Goal: Information Seeking & Learning: Learn about a topic

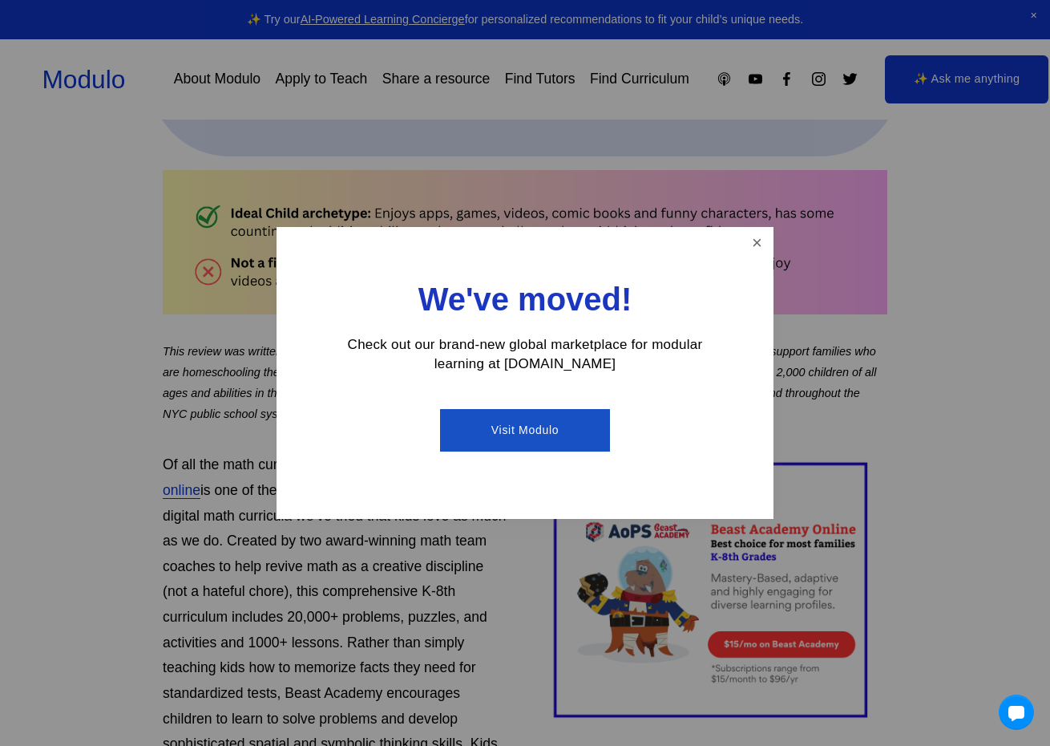
scroll to position [731, 0]
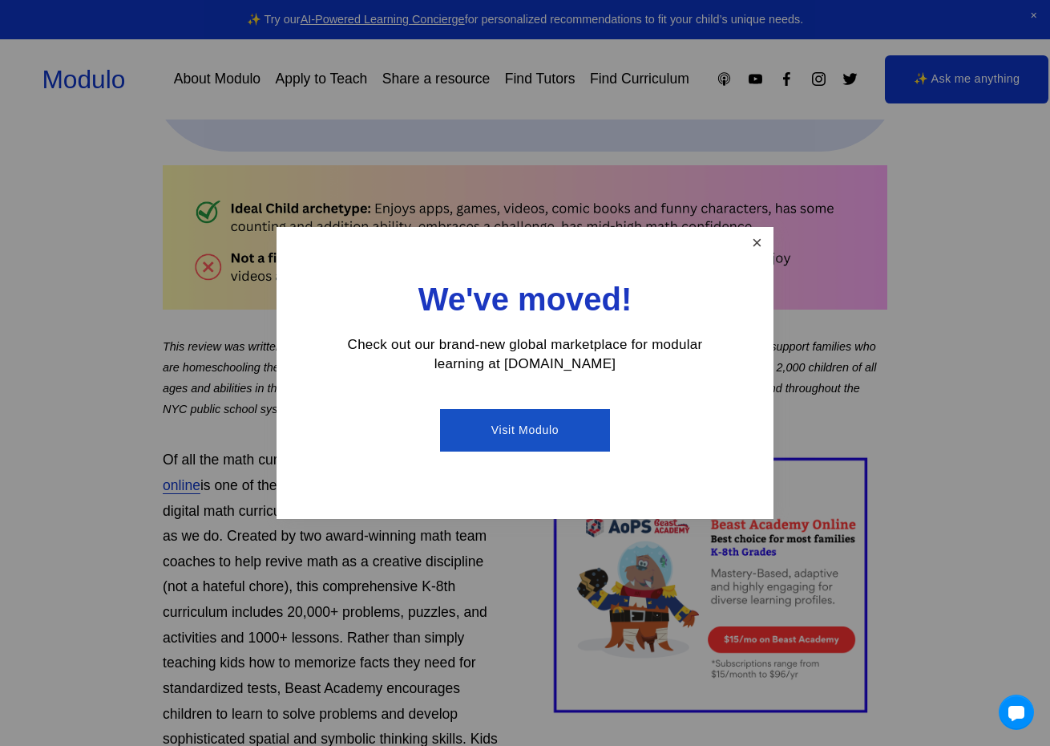
click at [755, 246] on link "Close" at bounding box center [757, 243] width 28 height 28
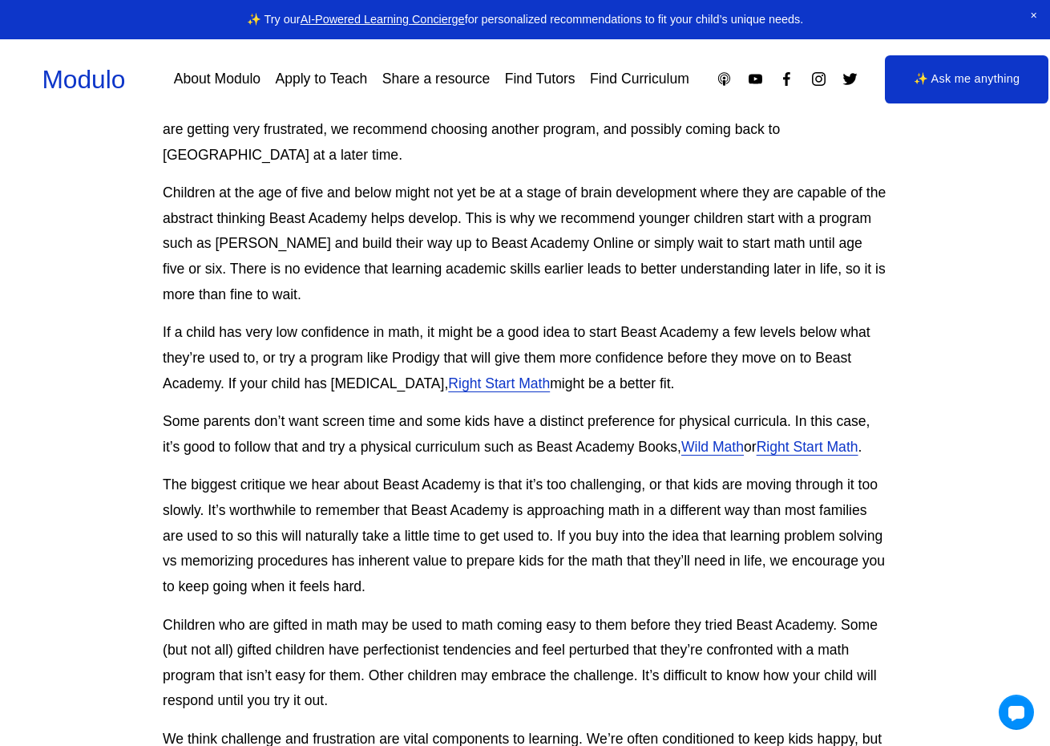
scroll to position [3686, 0]
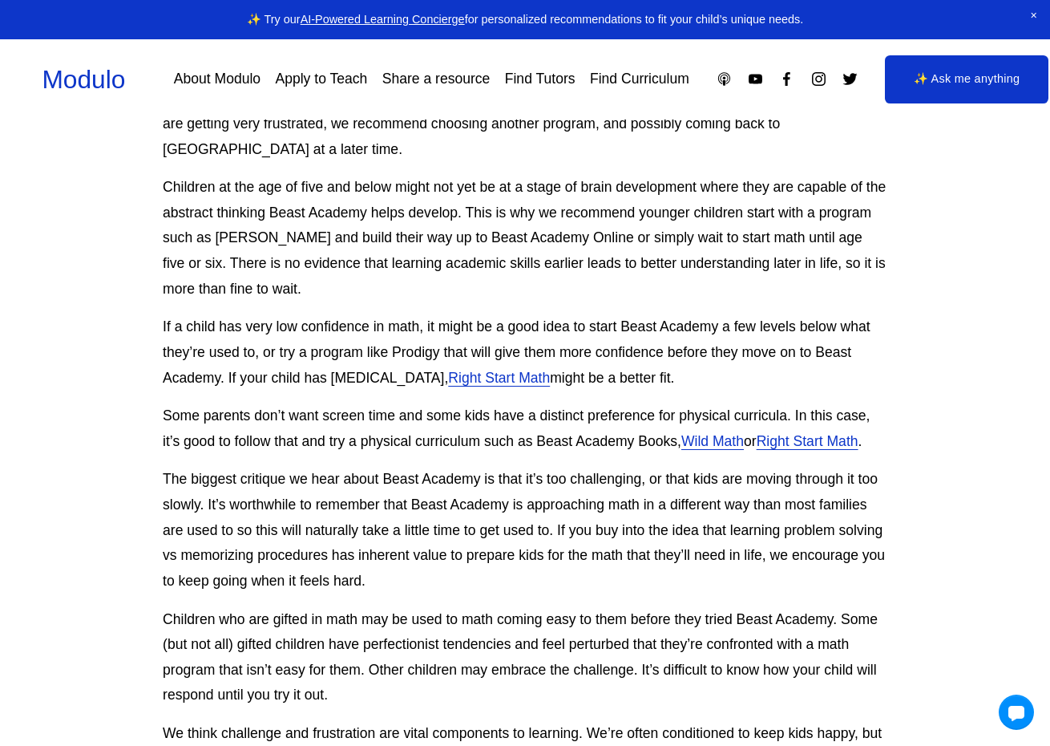
click at [590, 467] on p "The biggest critique we hear about Beast Academy is that it’s too challenging, …" at bounding box center [525, 530] width 725 height 127
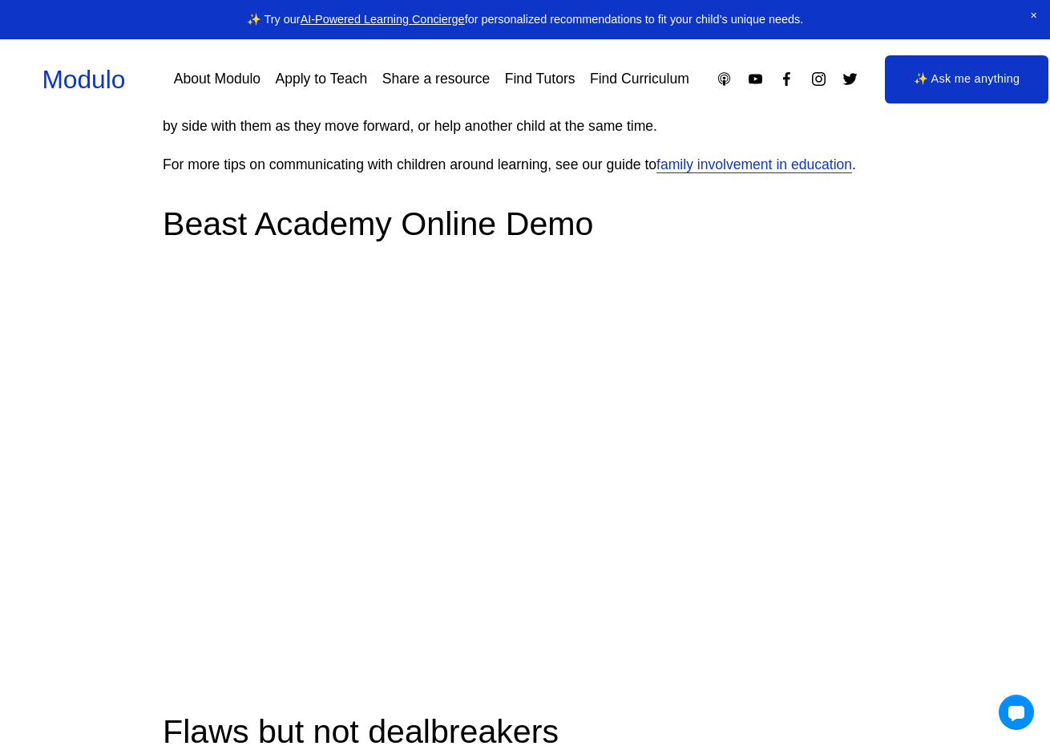
scroll to position [2891, 0]
click at [646, 711] on h2 "Flaws but not dealbreakers" at bounding box center [525, 732] width 725 height 43
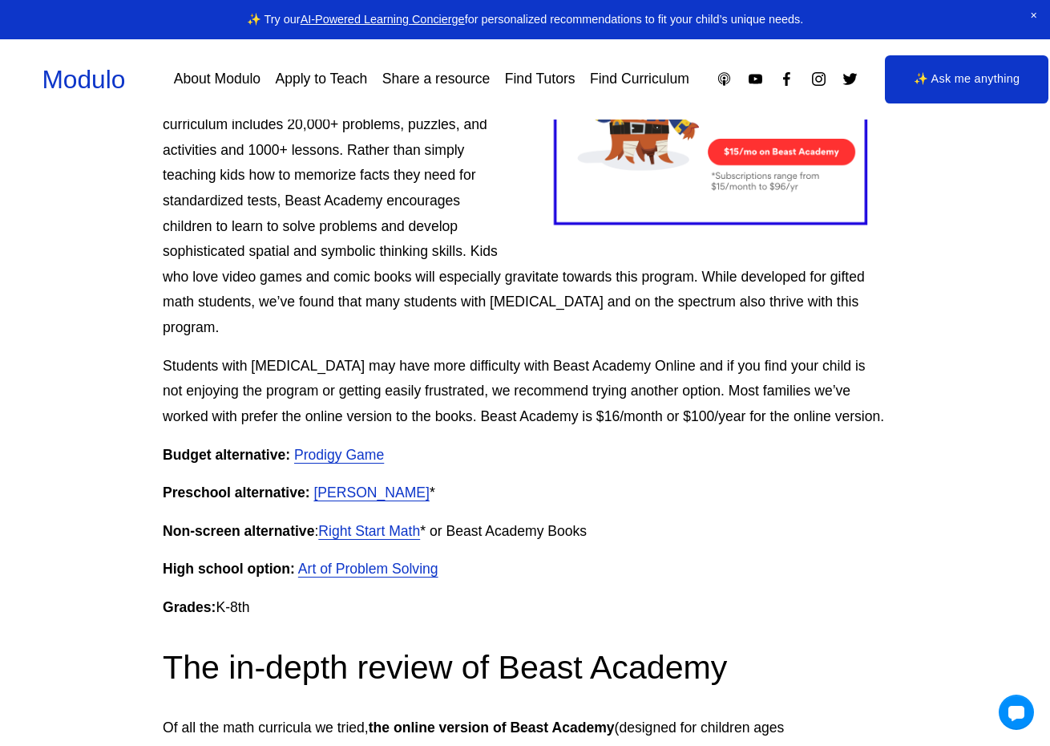
scroll to position [1220, 0]
click at [342, 446] on link "Prodigy Game" at bounding box center [339, 454] width 90 height 16
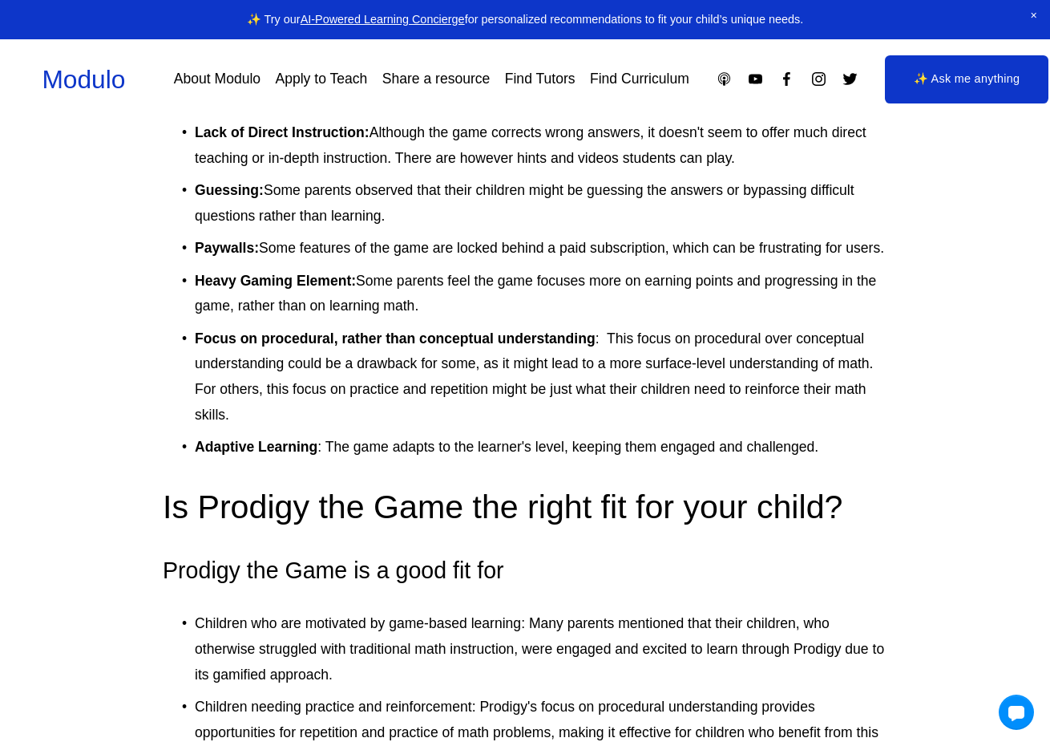
scroll to position [3732, 0]
